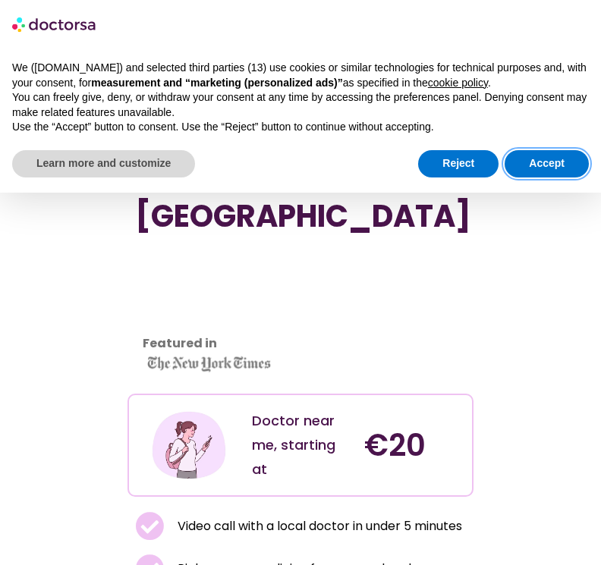
click at [551, 159] on button "Accept" at bounding box center [546, 163] width 84 height 27
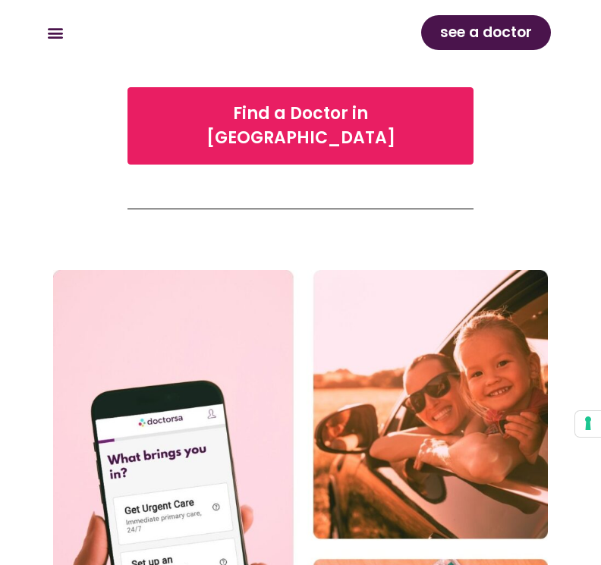
scroll to position [574, 0]
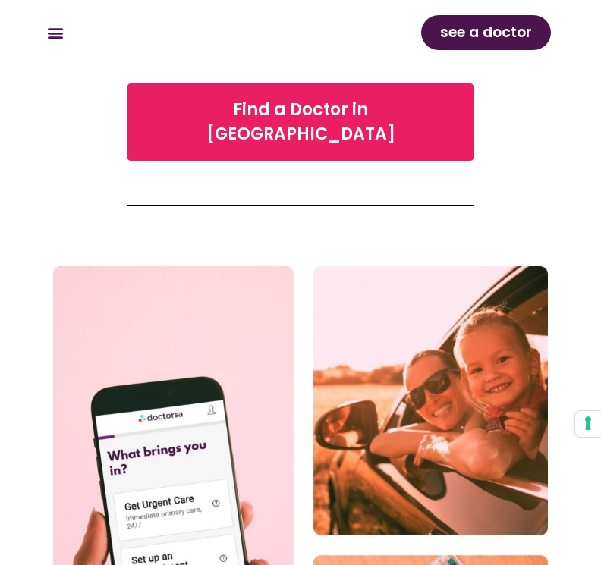
click at [375, 98] on span "Find a Doctor in Palermo" at bounding box center [300, 122] width 306 height 49
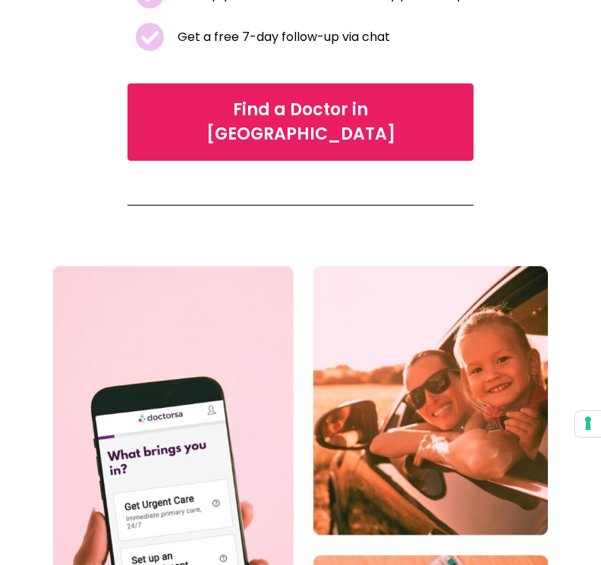
scroll to position [604, 0]
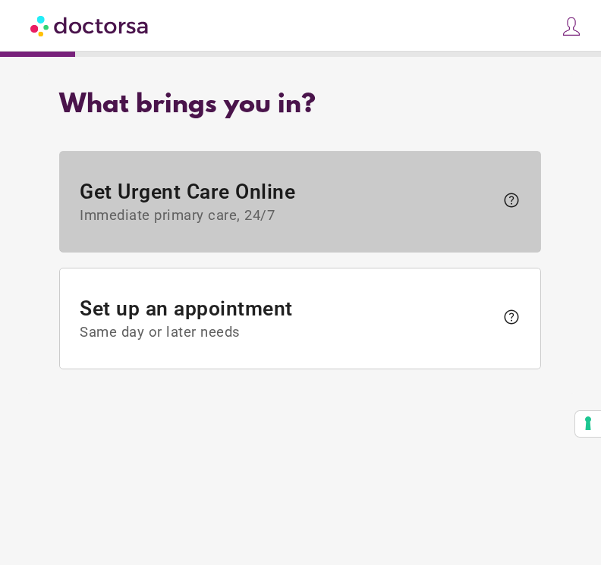
click at [303, 205] on span "Get Urgent Care Online Immediate primary care, 24/7" at bounding box center [287, 202] width 415 height 44
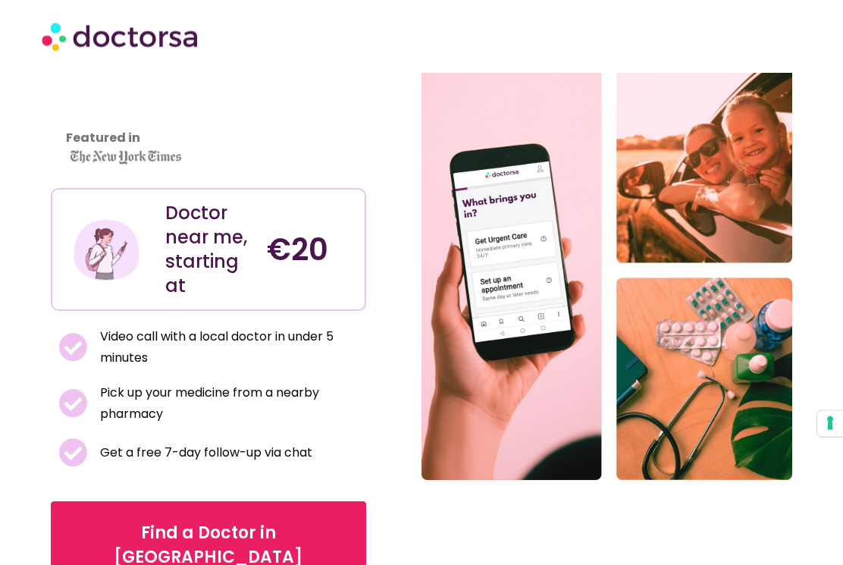
scroll to position [177, 0]
click at [86, 215] on img at bounding box center [106, 249] width 69 height 69
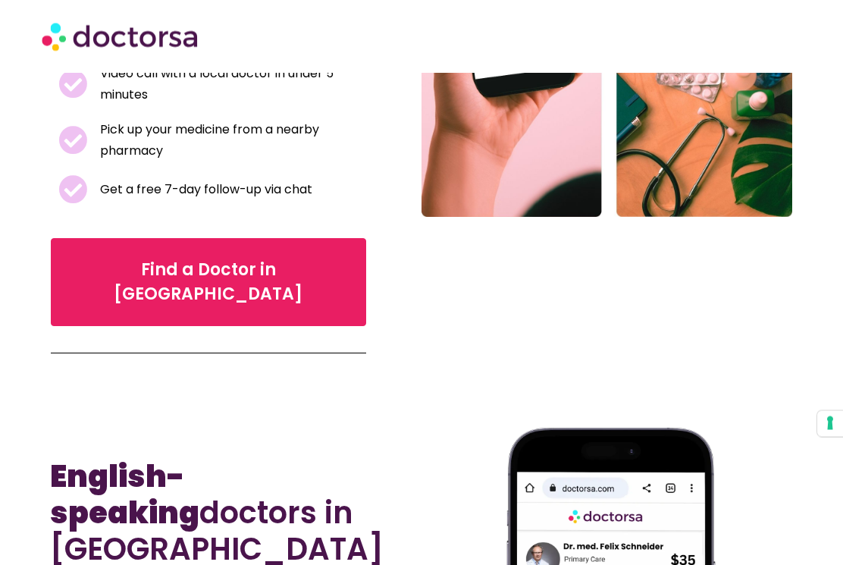
scroll to position [441, 0]
click at [121, 258] on span "Find a Doctor in Palermo" at bounding box center [208, 282] width 268 height 49
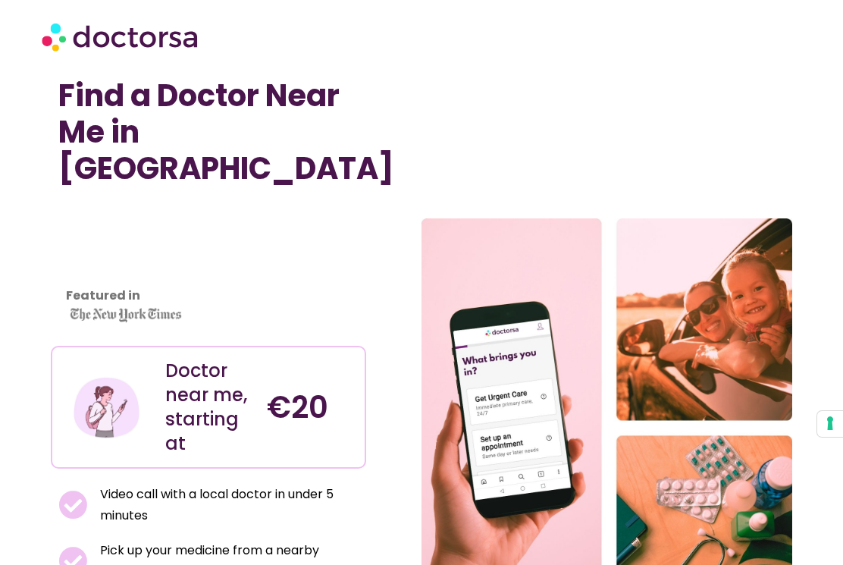
scroll to position [0, 0]
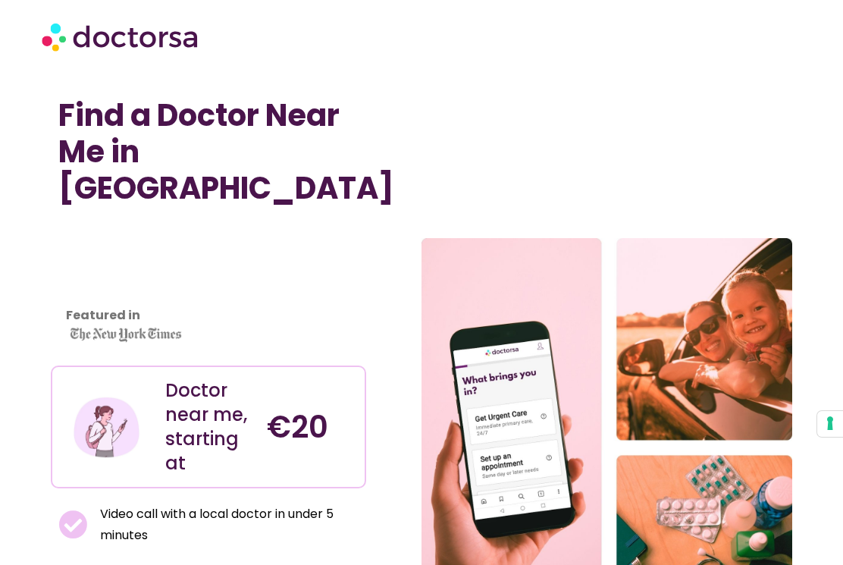
click at [65, 51] on img at bounding box center [121, 36] width 159 height 45
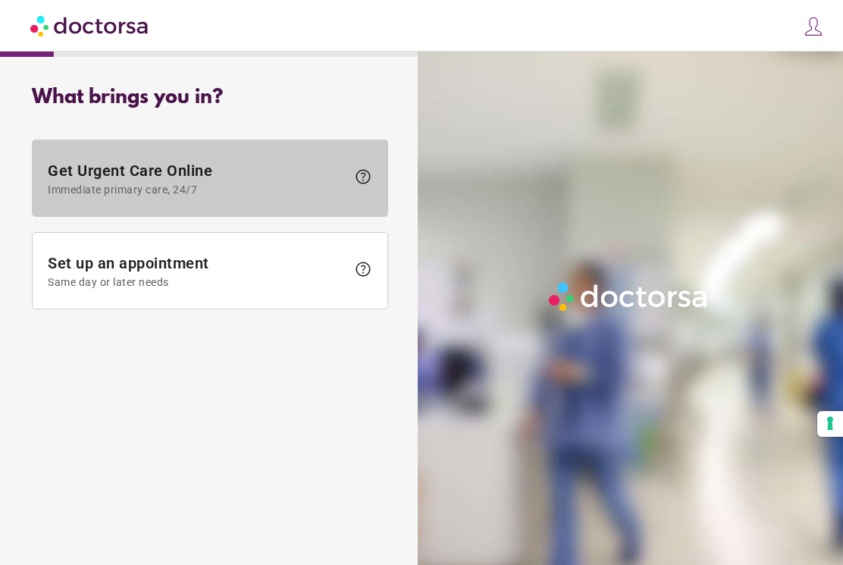
click at [71, 175] on span "Get Urgent Care Online Immediate primary care, 24/7" at bounding box center [197, 179] width 299 height 34
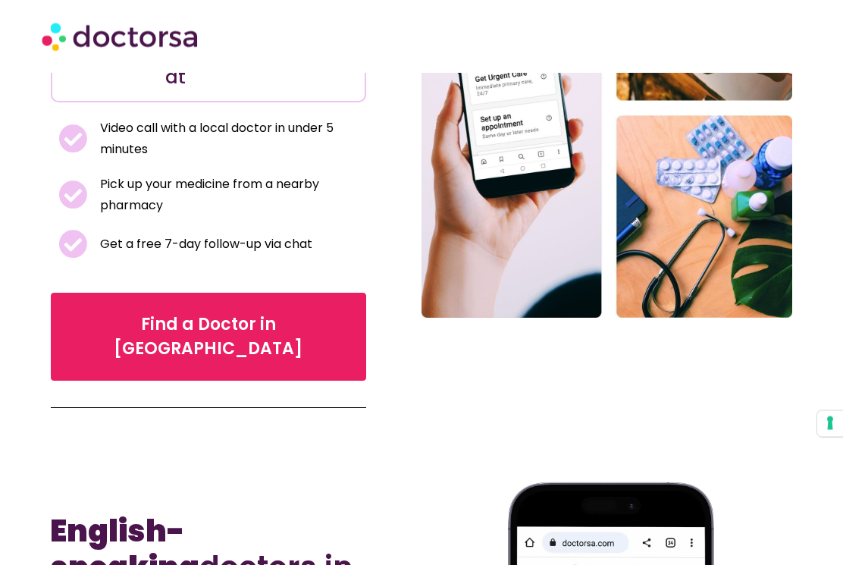
scroll to position [302, 0]
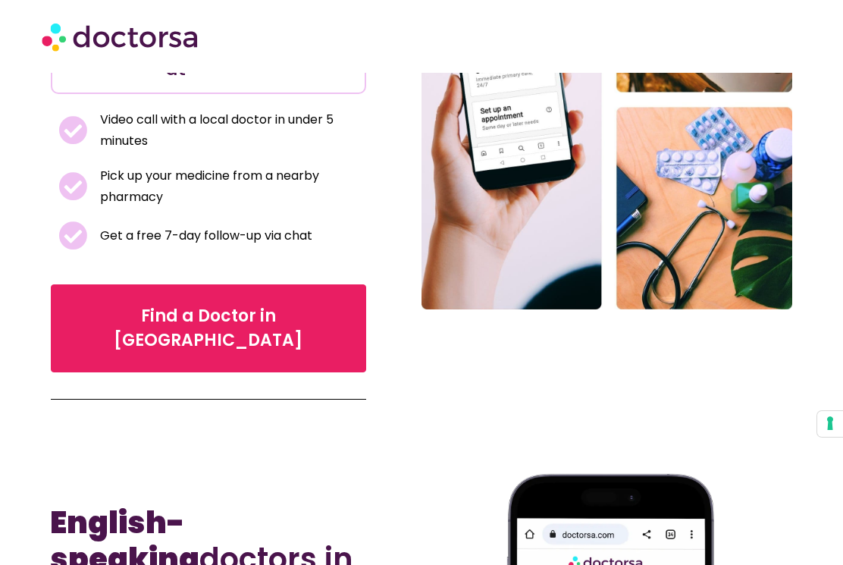
click at [96, 304] on span "Find a Doctor in Italy" at bounding box center [208, 328] width 268 height 49
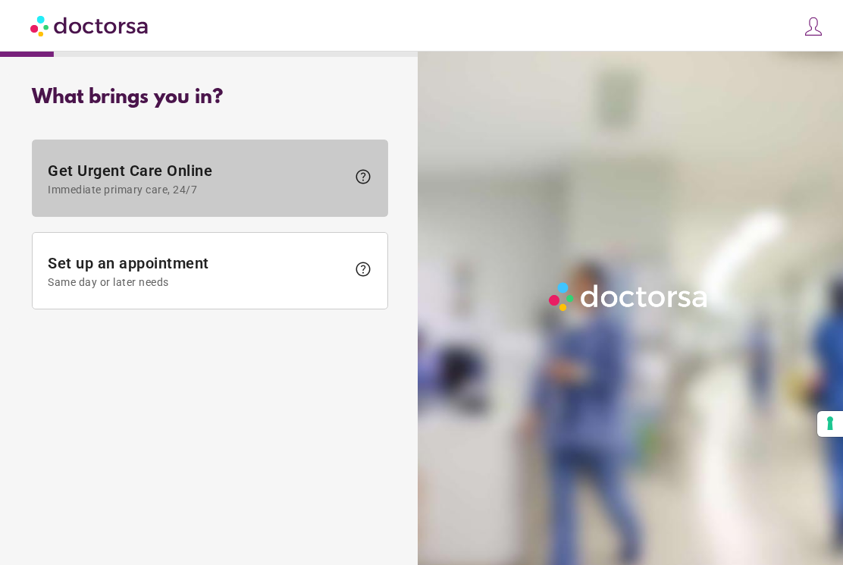
click at [78, 174] on span "Get Urgent Care Online Immediate primary care, 24/7" at bounding box center [197, 179] width 299 height 34
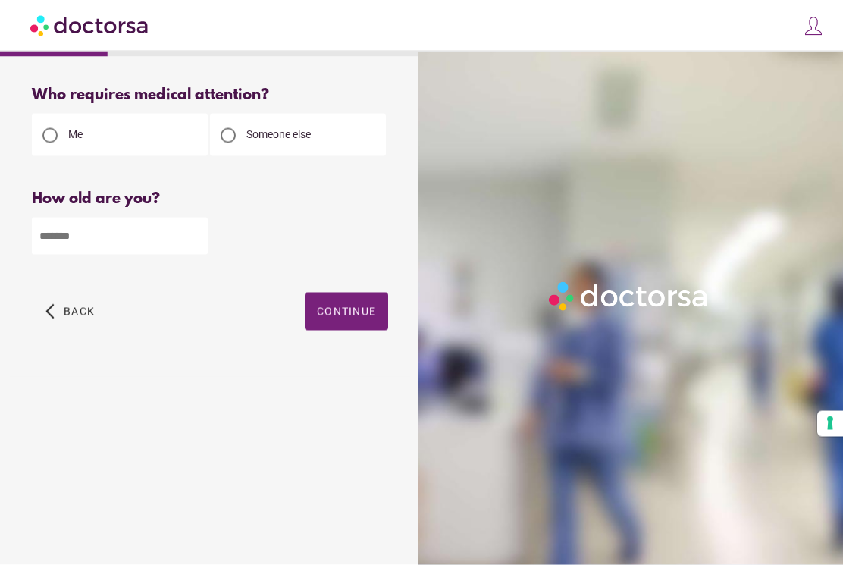
click at [226, 135] on div at bounding box center [228, 135] width 15 height 15
click at [372, 313] on span "Continue" at bounding box center [346, 312] width 59 height 12
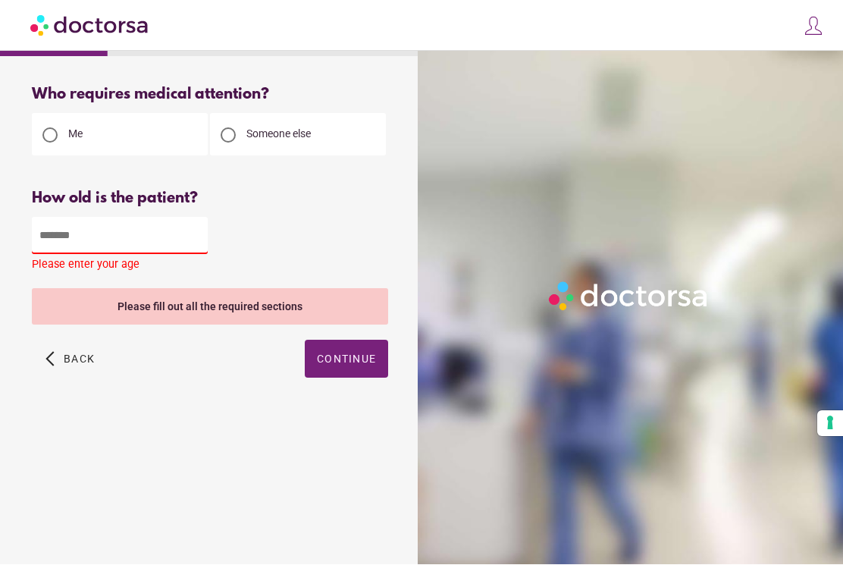
click at [60, 233] on input "number" at bounding box center [120, 236] width 176 height 37
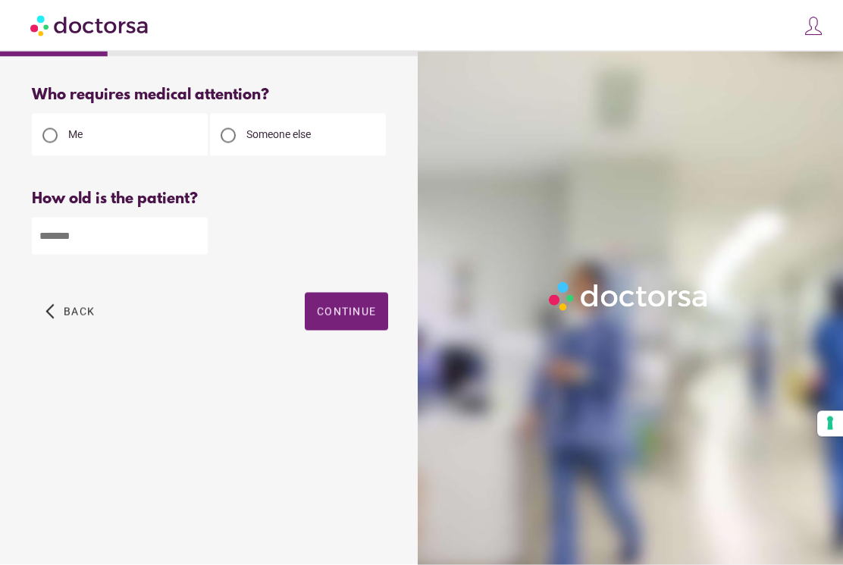
type input "**"
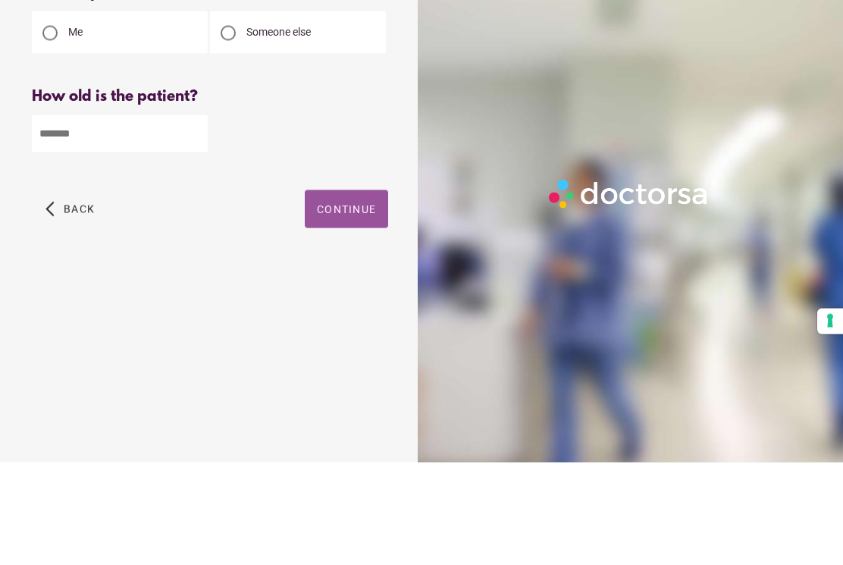
click at [365, 306] on span "Continue" at bounding box center [346, 312] width 59 height 12
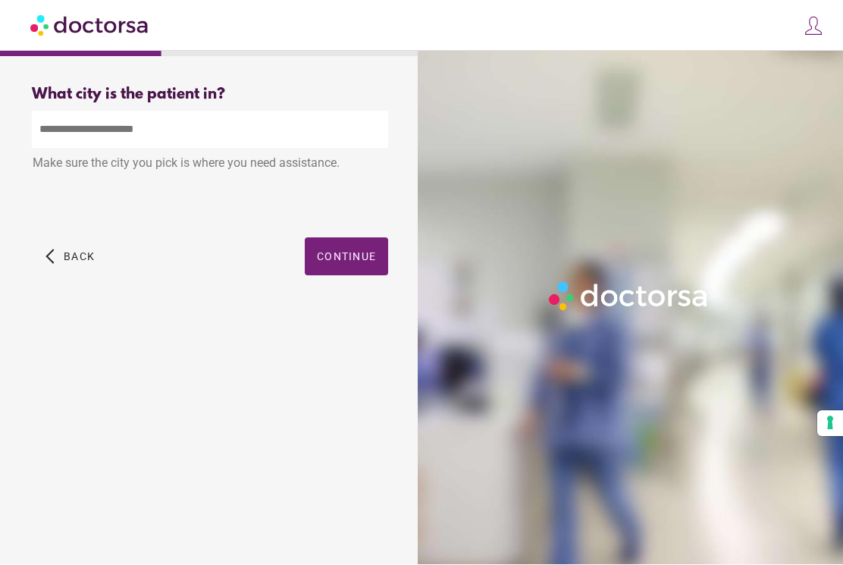
click at [63, 124] on input "text" at bounding box center [210, 129] width 356 height 37
click at [371, 263] on span "Continue" at bounding box center [346, 257] width 59 height 12
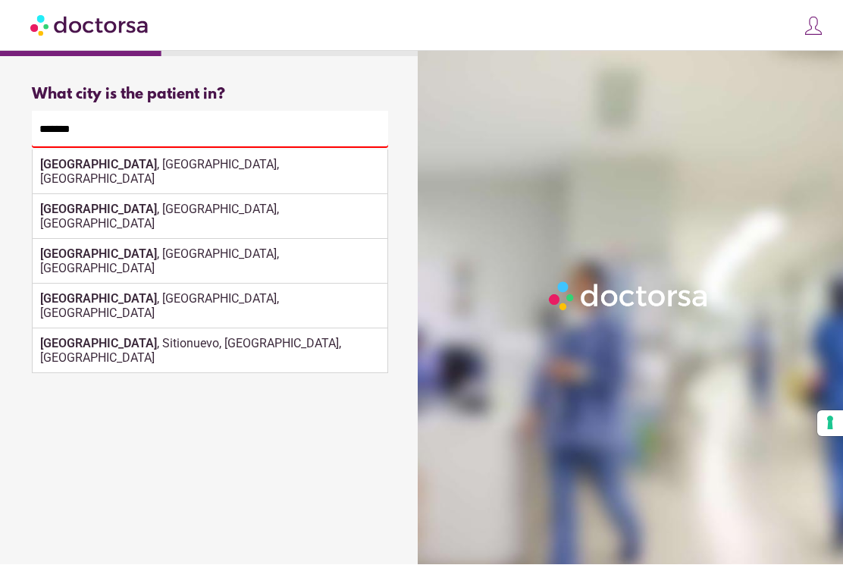
click at [58, 171] on strong "Palermo" at bounding box center [98, 165] width 117 height 14
type input "**********"
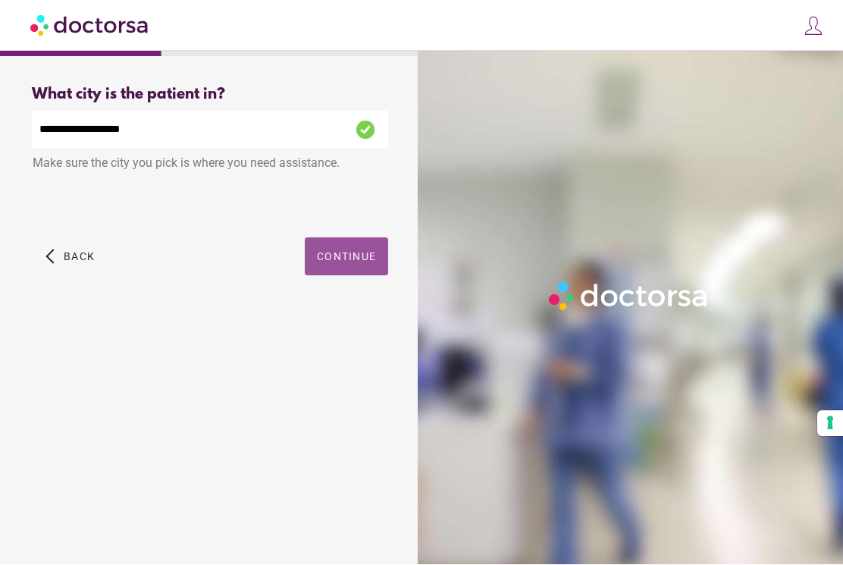
click at [357, 243] on span "button" at bounding box center [346, 257] width 83 height 38
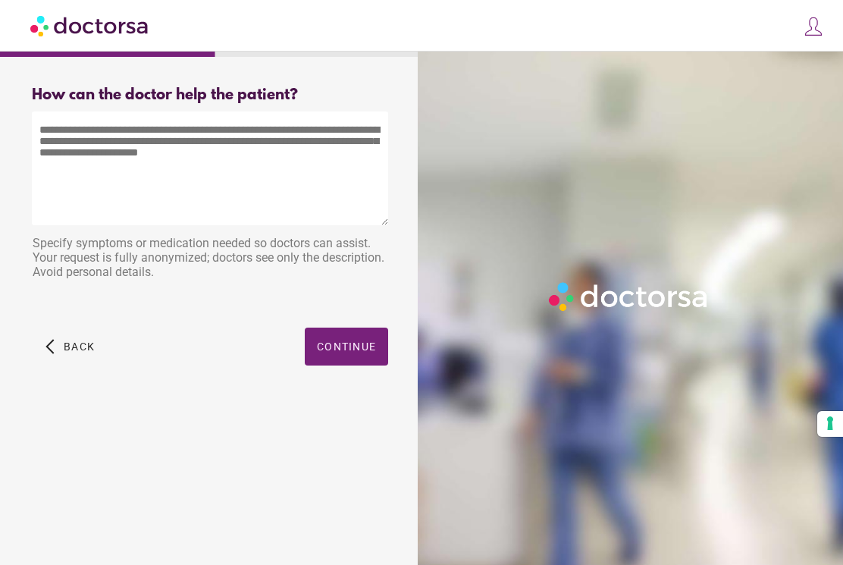
click at [75, 129] on textarea at bounding box center [210, 168] width 356 height 114
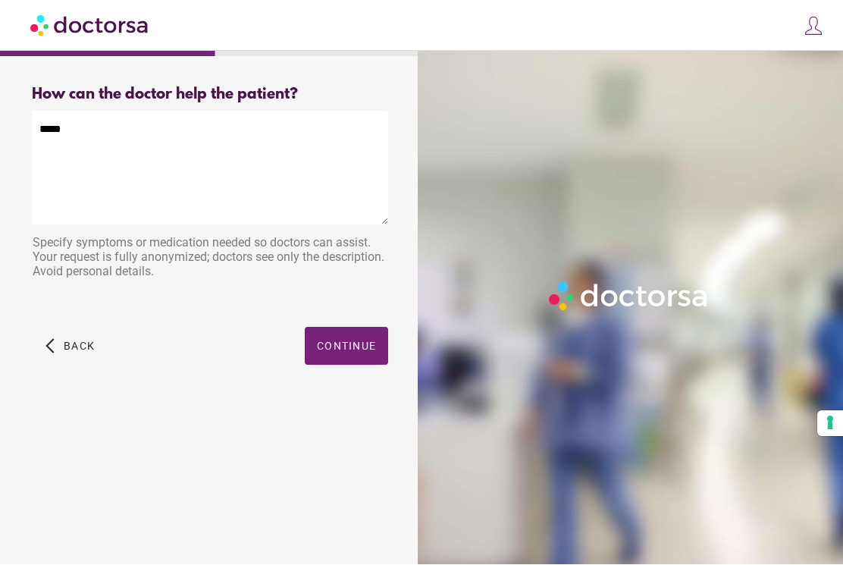
click at [359, 337] on span "button" at bounding box center [346, 347] width 83 height 38
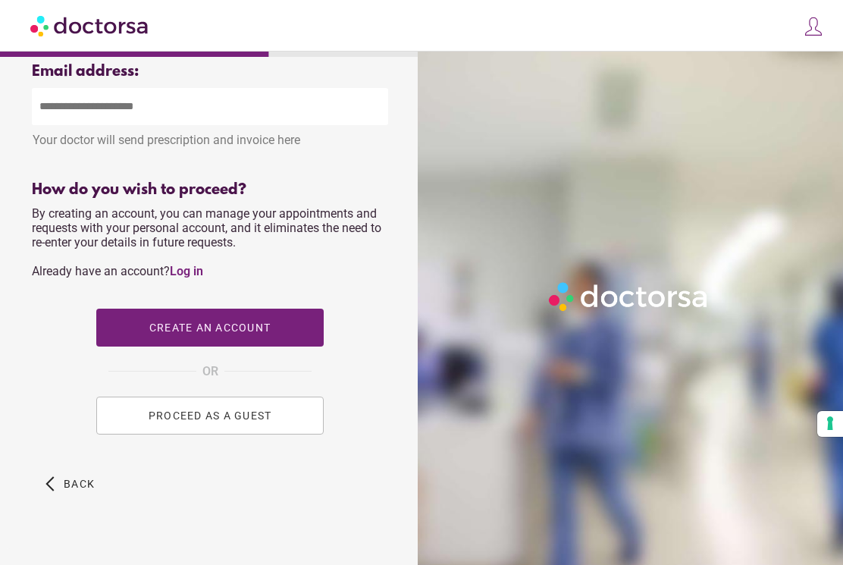
scroll to position [581, 0]
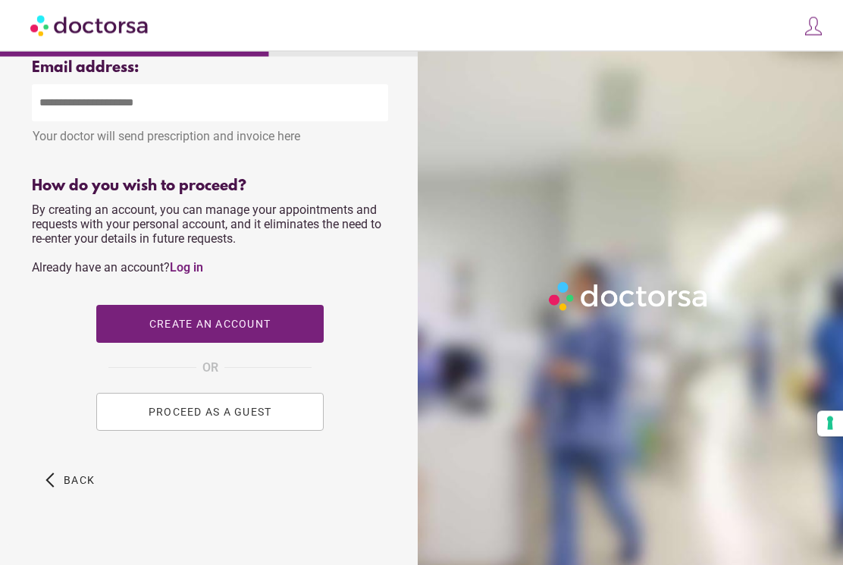
click at [287, 422] on button "PROCEED AS A GUEST" at bounding box center [209, 413] width 227 height 38
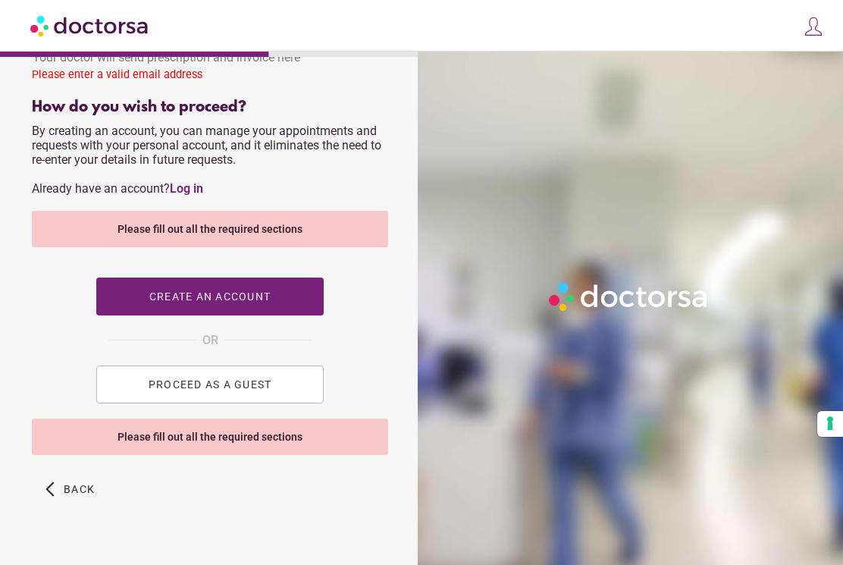
scroll to position [669, 0]
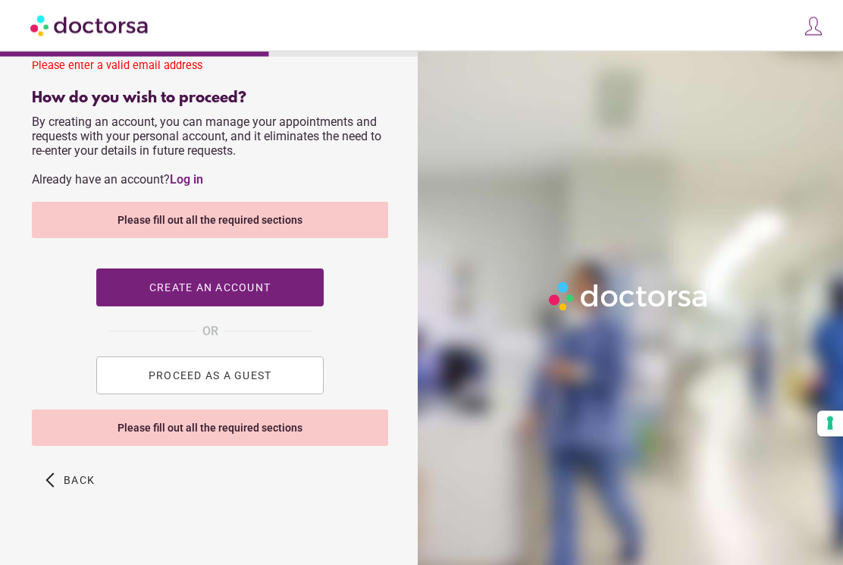
click at [287, 384] on button "PROCEED AS A GUEST" at bounding box center [209, 376] width 227 height 38
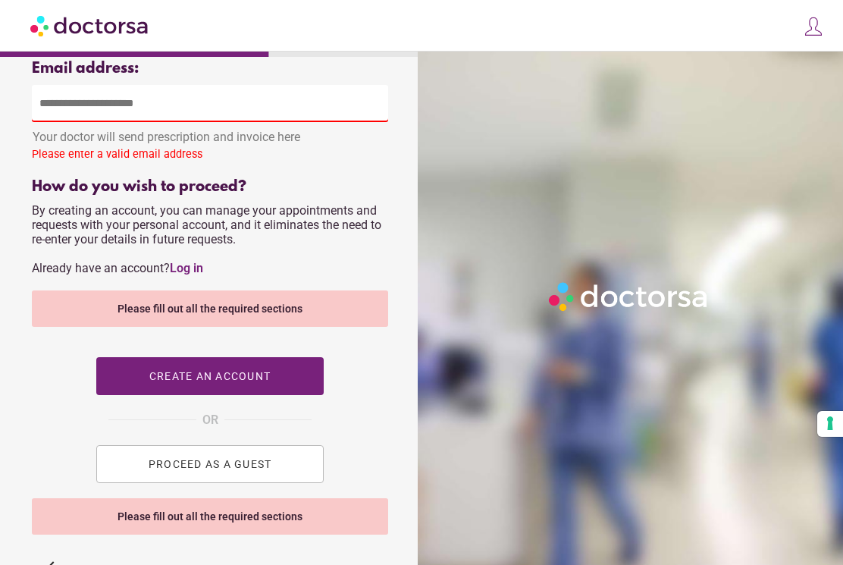
click at [284, 475] on button "PROCEED AS A GUEST" at bounding box center [209, 464] width 227 height 38
click at [262, 470] on span "PROCEED AS A GUEST" at bounding box center [211, 464] width 124 height 12
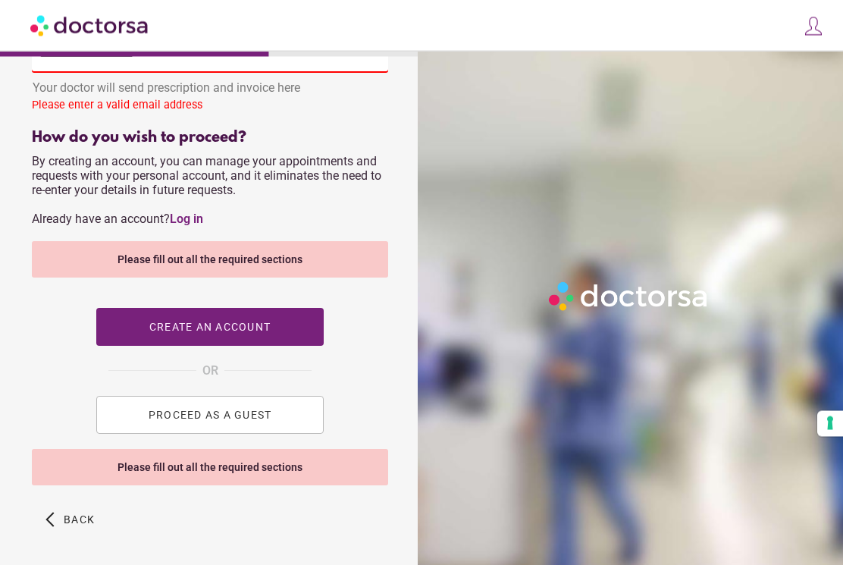
scroll to position [669, 0]
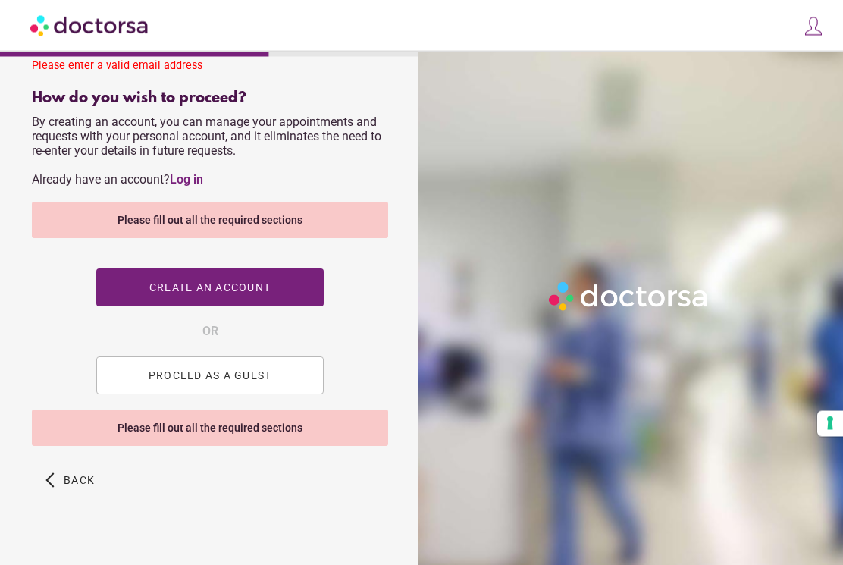
click at [259, 382] on span "PROCEED AS A GUEST" at bounding box center [211, 376] width 124 height 12
click at [278, 391] on button "PROCEED AS A GUEST" at bounding box center [209, 376] width 227 height 38
click at [71, 486] on span "Back" at bounding box center [79, 481] width 31 height 12
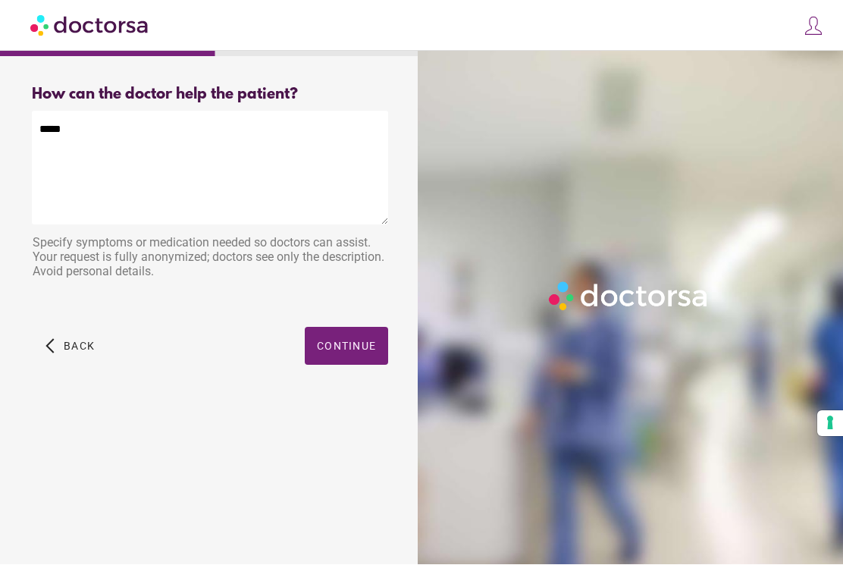
scroll to position [0, 0]
click at [74, 129] on textarea "****" at bounding box center [210, 168] width 356 height 114
type textarea "*"
